Goal: Information Seeking & Learning: Learn about a topic

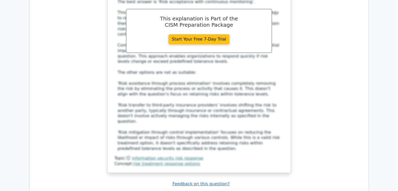
scroll to position [1844, 0]
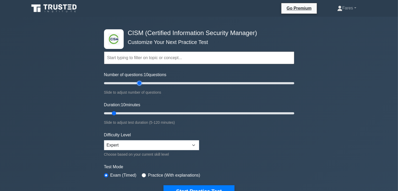
type input "40"
click at [137, 84] on input "Number of questions: 10 questions" at bounding box center [199, 83] width 190 height 6
click at [130, 113] on input "Duration: 20 minutes" at bounding box center [199, 113] width 190 height 6
click at [138, 113] on input "Duration: 25 minutes" at bounding box center [199, 113] width 190 height 6
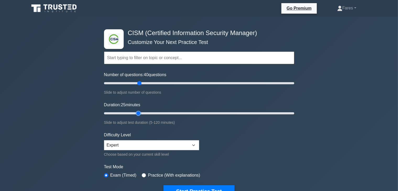
click at [138, 113] on input "Duration: 25 minutes" at bounding box center [199, 113] width 190 height 6
click at [161, 113] on input "Duration: 25 minutes" at bounding box center [199, 113] width 190 height 6
type input "35"
click at [152, 113] on input "Duration: 35 minutes" at bounding box center [199, 113] width 190 height 6
click at [180, 90] on div "Slide to adjust number of questions" at bounding box center [199, 92] width 190 height 6
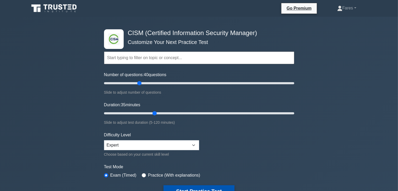
click at [202, 188] on button "Start Practice Test" at bounding box center [198, 191] width 71 height 12
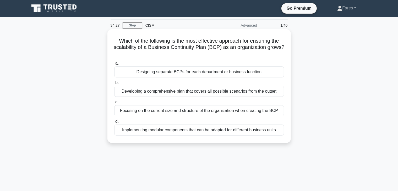
click at [240, 91] on div "Developing a comprehensive plan that covers all possible scenarios from the out…" at bounding box center [199, 91] width 170 height 11
click at [114, 85] on input "b. Developing a comprehensive plan that covers all possible scenarios from the …" at bounding box center [114, 82] width 0 height 3
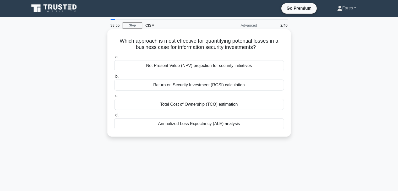
click at [232, 85] on div "Return on Security Investment (ROSI) calculation" at bounding box center [199, 85] width 170 height 11
click at [114, 78] on input "b. Return on Security Investment (ROSI) calculation" at bounding box center [114, 76] width 0 height 3
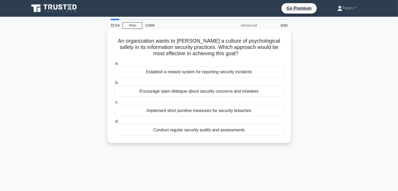
click at [229, 92] on div "Encourage open dialogue about security concerns and mistakes" at bounding box center [199, 91] width 170 height 11
click at [114, 85] on input "b. Encourage open dialogue about security concerns and mistakes" at bounding box center [114, 82] width 0 height 3
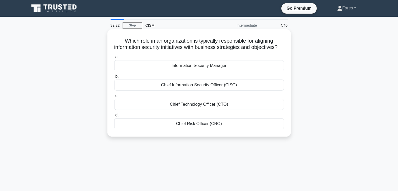
click at [210, 91] on div "Chief Information Security Officer (CISO)" at bounding box center [199, 85] width 170 height 11
click at [114, 78] on input "b. Chief Information Security Officer (CISO)" at bounding box center [114, 76] width 0 height 3
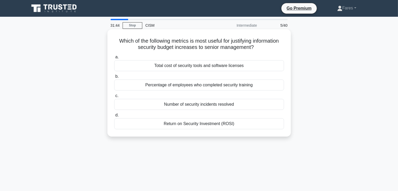
click at [217, 106] on div "Number of security incidents resolved" at bounding box center [199, 104] width 170 height 11
click at [114, 98] on input "c. Number of security incidents resolved" at bounding box center [114, 95] width 0 height 3
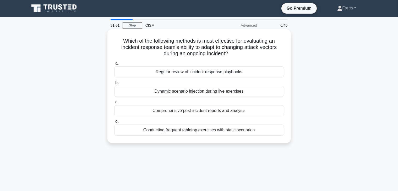
click at [243, 93] on div "Dynamic scenario injection during live exercises" at bounding box center [199, 91] width 170 height 11
click at [114, 85] on input "b. Dynamic scenario injection during live exercises" at bounding box center [114, 82] width 0 height 3
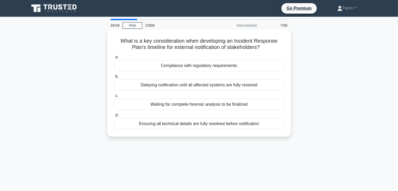
click at [205, 66] on div "Compliance with regulatory requirements" at bounding box center [199, 65] width 170 height 11
click at [114, 59] on input "a. Compliance with regulatory requirements" at bounding box center [114, 57] width 0 height 3
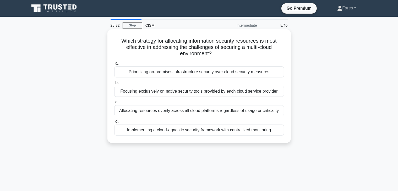
click at [232, 131] on div "Implementing a cloud-agnostic security framework with centralized monitoring" at bounding box center [199, 130] width 170 height 11
click at [114, 123] on input "d. Implementing a cloud-agnostic security framework with centralized monitoring" at bounding box center [114, 121] width 0 height 3
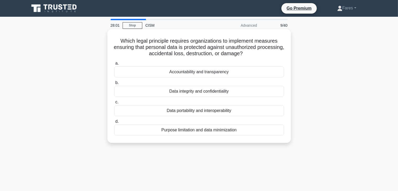
drag, startPoint x: 215, startPoint y: 83, endPoint x: 217, endPoint y: 95, distance: 12.2
click at [217, 95] on label "b. Data integrity and confidentiality" at bounding box center [199, 88] width 170 height 17
click at [245, 91] on div "Data integrity and confidentiality" at bounding box center [199, 91] width 170 height 11
click at [114, 85] on input "b. Data integrity and confidentiality" at bounding box center [114, 82] width 0 height 3
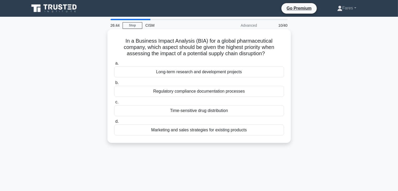
click at [207, 111] on div "Time-sensitive drug distribution" at bounding box center [199, 110] width 170 height 11
click at [114, 104] on input "c. Time-sensitive drug distribution" at bounding box center [114, 102] width 0 height 3
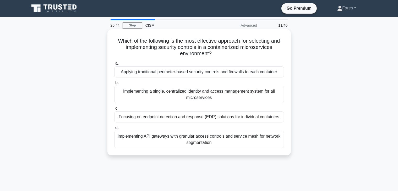
click at [225, 136] on div "Implementing API gateways with granular access controls and service mesh for ne…" at bounding box center [199, 139] width 170 height 17
click at [114, 130] on input "d. Implementing API gateways with granular access controls and service mesh for…" at bounding box center [114, 127] width 0 height 3
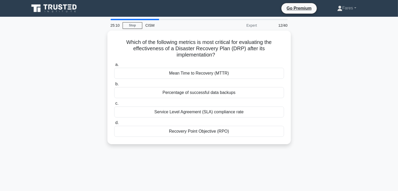
click at [250, 152] on div "25:10 Stop CISM Expert 12/40 Which of the following metrics is most critical fo…" at bounding box center [199, 150] width 346 height 262
click at [250, 152] on div "25:09 Stop CISM Expert 12/40 Which of the following metrics is most critical fo…" at bounding box center [199, 150] width 346 height 262
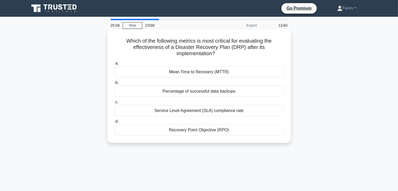
click at [212, 131] on div "Recovery Point Objective (RPO)" at bounding box center [199, 130] width 170 height 11
click at [114, 123] on input "d. Recovery Point Objective (RPO)" at bounding box center [114, 121] width 0 height 3
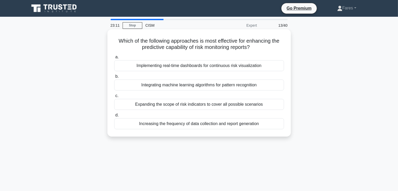
click at [285, 94] on div "c. Expanding the scope of risk indicators to cover all possible scenarios" at bounding box center [199, 101] width 176 height 17
click at [213, 67] on div "Implementing real-time dashboards for continuous risk visualization" at bounding box center [199, 65] width 170 height 11
click at [114, 59] on input "a. Implementing real-time dashboards for continuous risk visualization" at bounding box center [114, 57] width 0 height 3
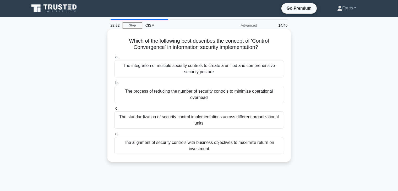
click at [204, 145] on div "The alignment of security controls with business objectives to maximize return …" at bounding box center [199, 145] width 170 height 17
click at [114, 136] on input "d. The alignment of security controls with business objectives to maximize retu…" at bounding box center [114, 134] width 0 height 3
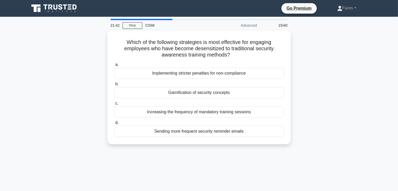
click at [341, 145] on div "Which of the following strategies is most effective for engaging employees who …" at bounding box center [199, 91] width 346 height 120
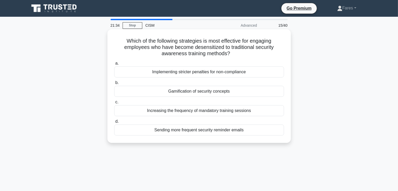
click at [225, 94] on div "Gamification of security concepts" at bounding box center [199, 91] width 170 height 11
click at [114, 85] on input "b. Gamification of security concepts" at bounding box center [114, 82] width 0 height 3
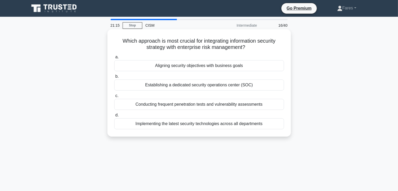
click at [220, 65] on div "Aligning security objectives with business goals" at bounding box center [199, 65] width 170 height 11
click at [114, 59] on input "a. Aligning security objectives with business goals" at bounding box center [114, 57] width 0 height 3
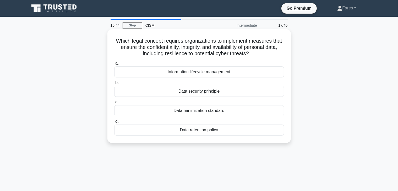
click at [213, 75] on div "Information lifecycle management" at bounding box center [199, 72] width 170 height 11
click at [114, 65] on input "a. Information lifecycle management" at bounding box center [114, 63] width 0 height 3
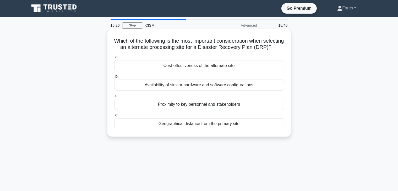
click at [232, 129] on div "Geographical distance from the primary site" at bounding box center [199, 123] width 170 height 11
click at [114, 117] on input "d. Geographical distance from the primary site" at bounding box center [114, 115] width 0 height 3
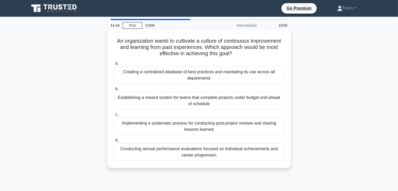
click at [206, 128] on div "Implementing a systematic process for conducting post-project reviews and shari…" at bounding box center [199, 126] width 170 height 17
click at [114, 117] on input "c. Implementing a systematic process for conducting post-project reviews and sh…" at bounding box center [114, 114] width 0 height 3
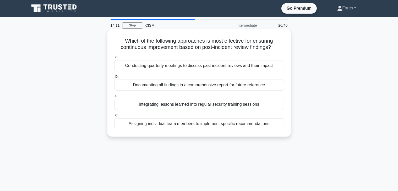
click at [248, 106] on div "Integrating lessons learned into regular security training sessions" at bounding box center [199, 104] width 170 height 11
click at [114, 98] on input "c. Integrating lessons learned into regular security training sessions" at bounding box center [114, 95] width 0 height 3
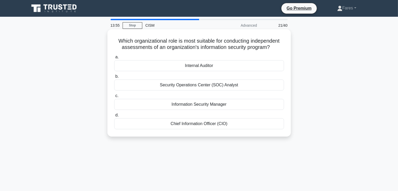
click at [206, 67] on div "Internal Auditor" at bounding box center [199, 65] width 170 height 11
click at [114, 59] on input "a. Internal Auditor" at bounding box center [114, 57] width 0 height 3
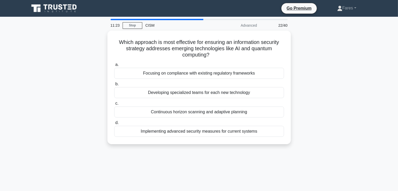
click at [333, 77] on div "Which approach is most effective for ensuring an information security strategy …" at bounding box center [199, 91] width 346 height 120
click at [131, 26] on link "Stop" at bounding box center [133, 25] width 20 height 7
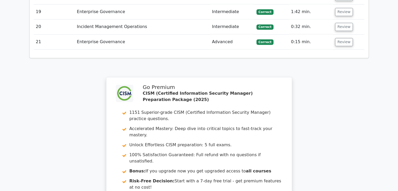
scroll to position [1104, 0]
